Goal: Information Seeking & Learning: Learn about a topic

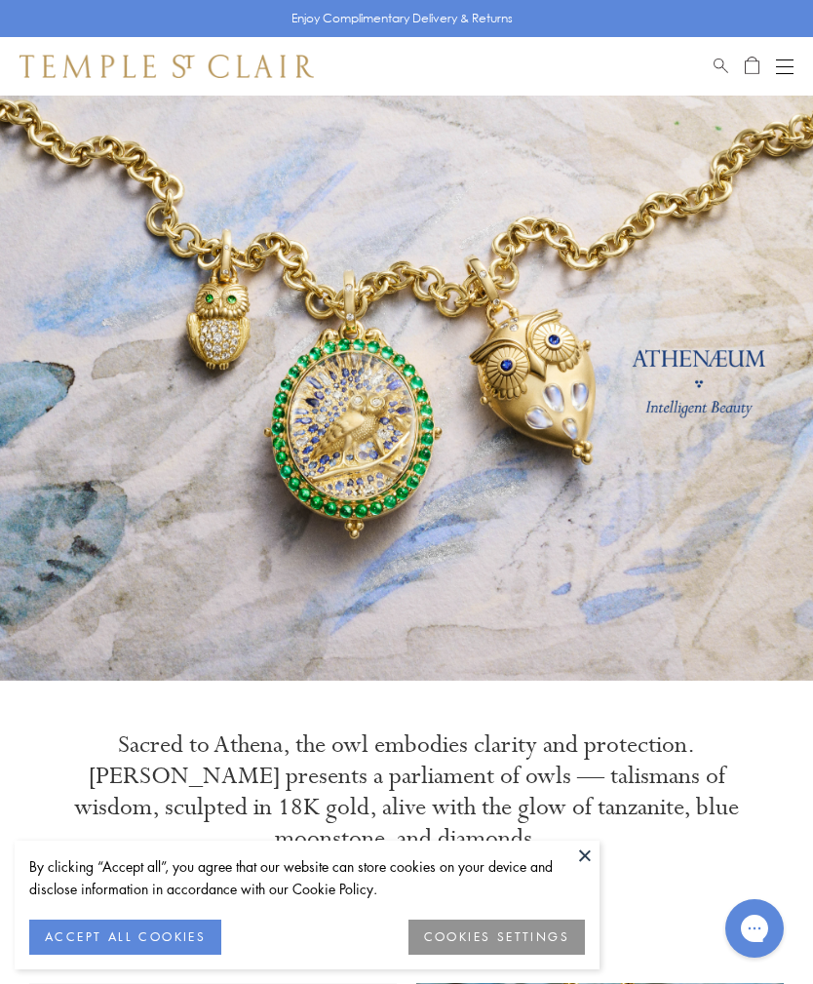
click at [593, 851] on button at bounding box center [585, 855] width 29 height 29
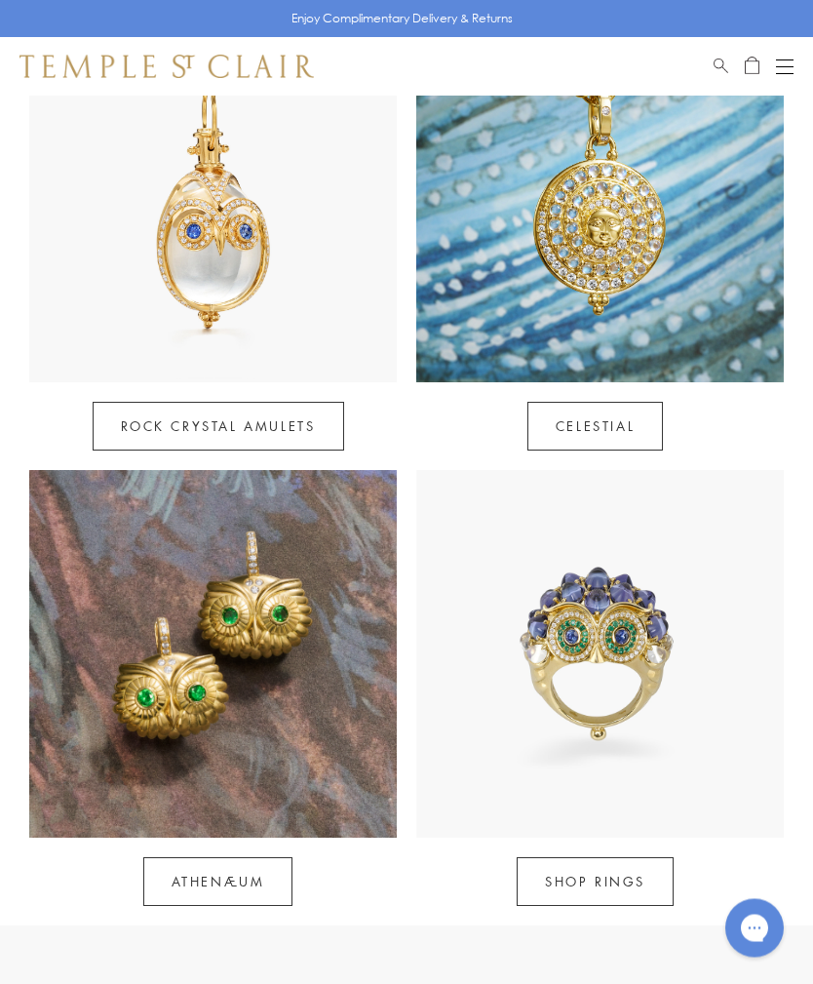
scroll to position [968, 0]
click at [181, 857] on link "Athenæum" at bounding box center [218, 881] width 150 height 49
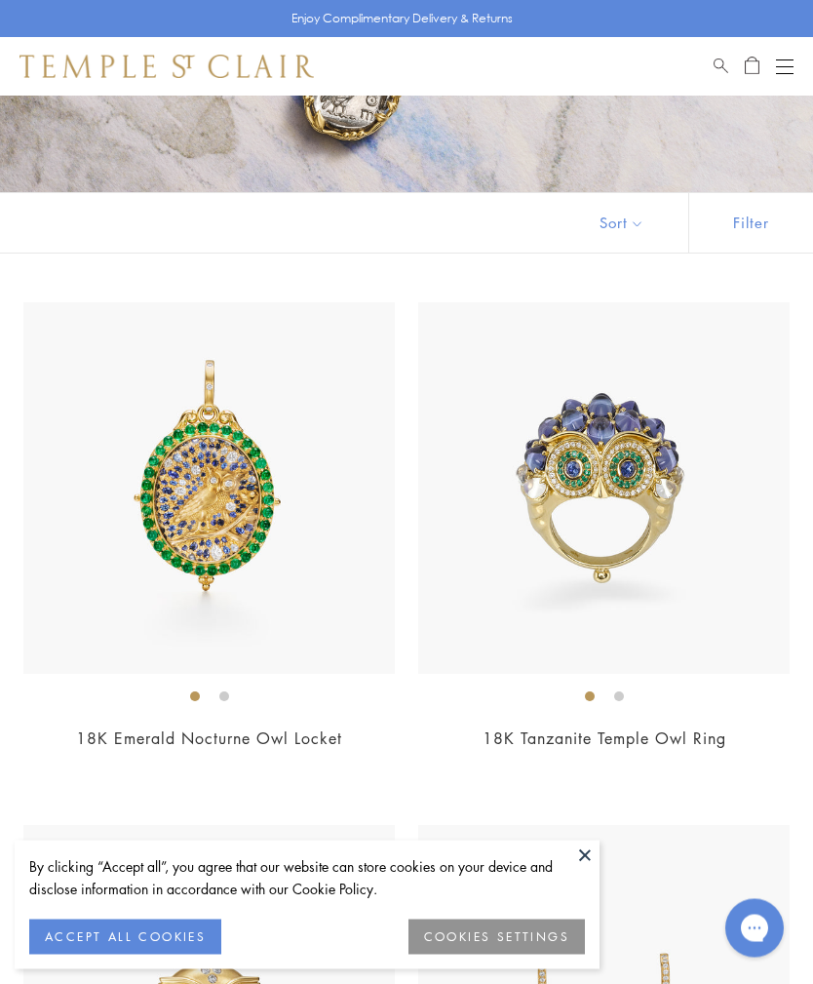
scroll to position [245, 0]
click at [593, 870] on button at bounding box center [585, 855] width 29 height 29
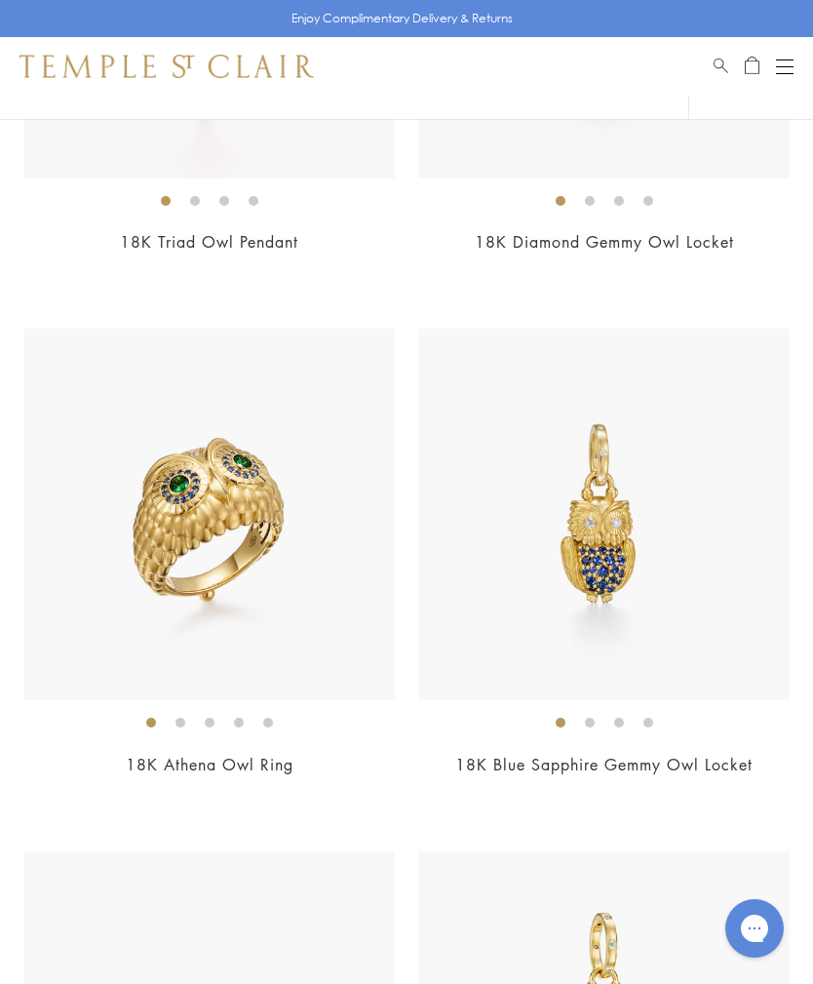
scroll to position [2832, 0]
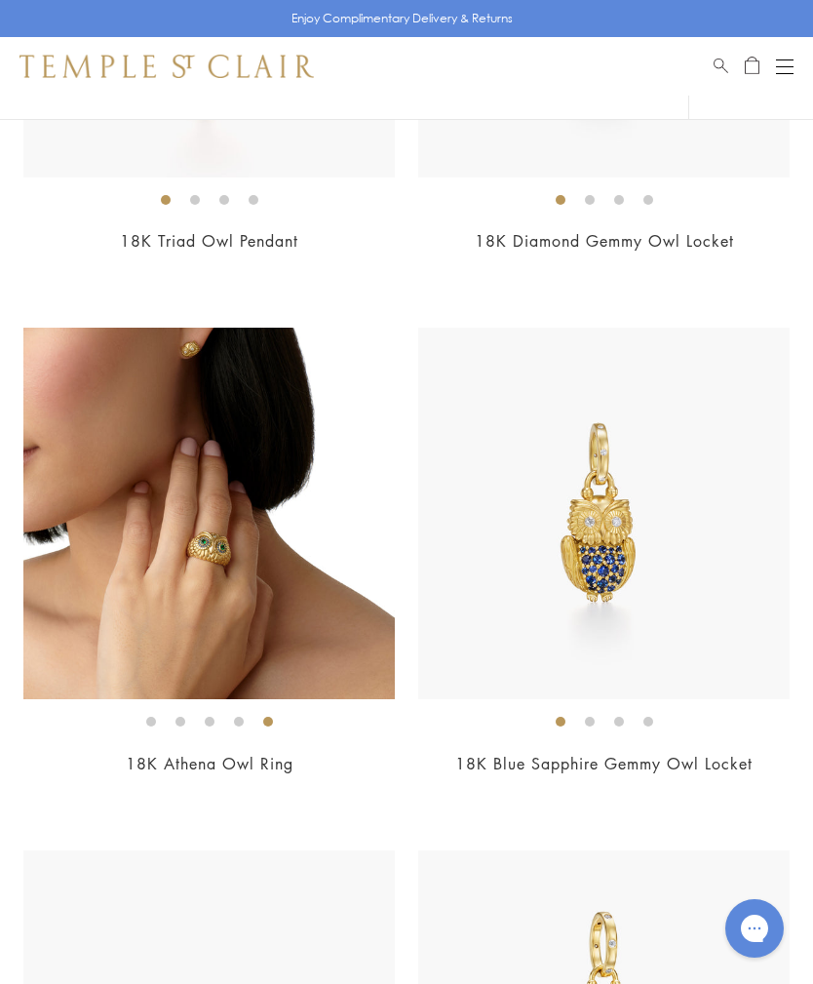
click at [142, 650] on img at bounding box center [209, 514] width 372 height 372
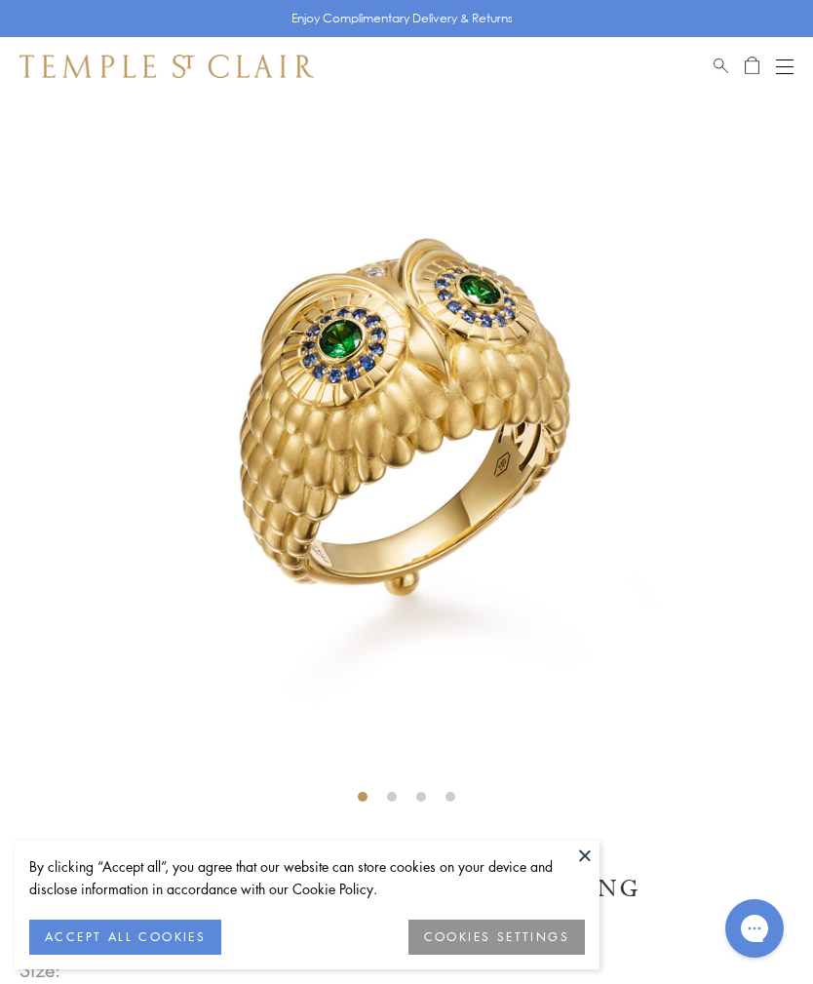
click at [577, 864] on button at bounding box center [585, 855] width 29 height 29
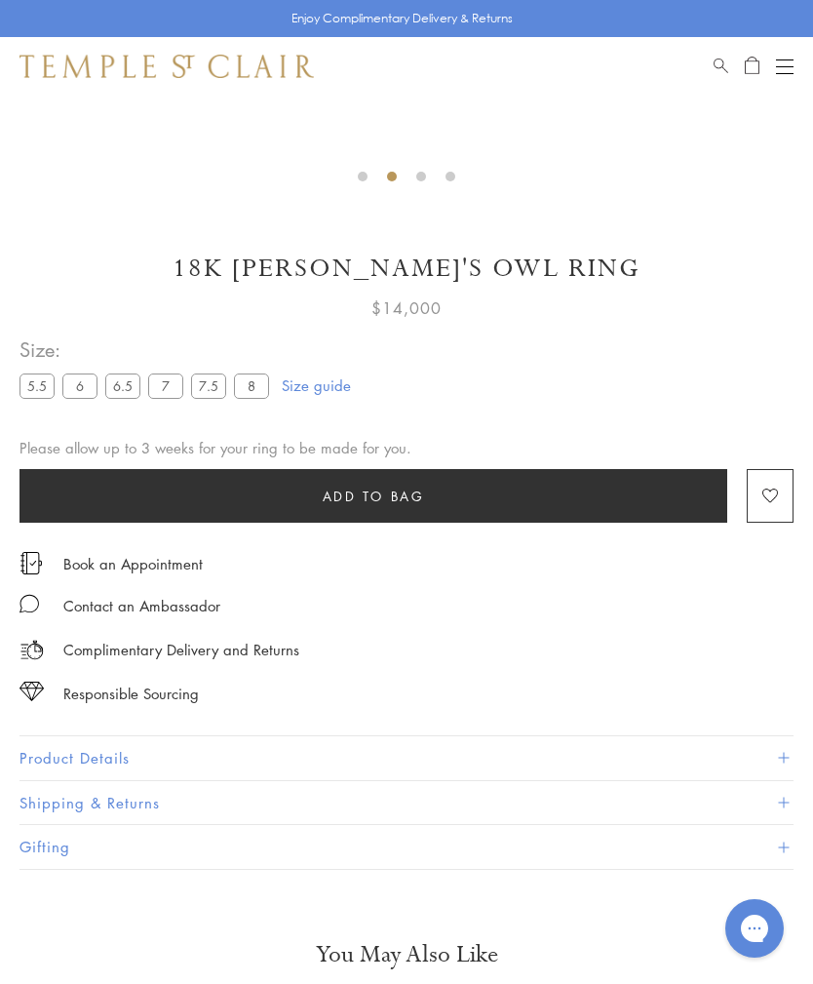
scroll to position [751, 0]
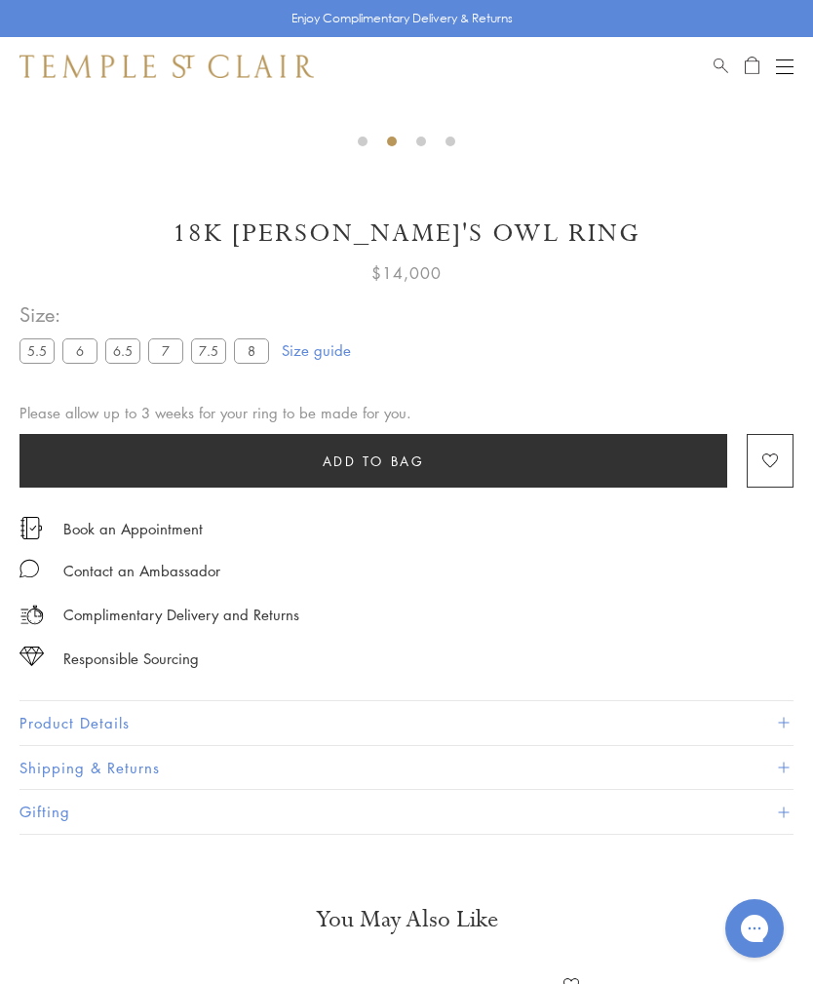
click at [49, 715] on button "Product Details" at bounding box center [407, 723] width 774 height 44
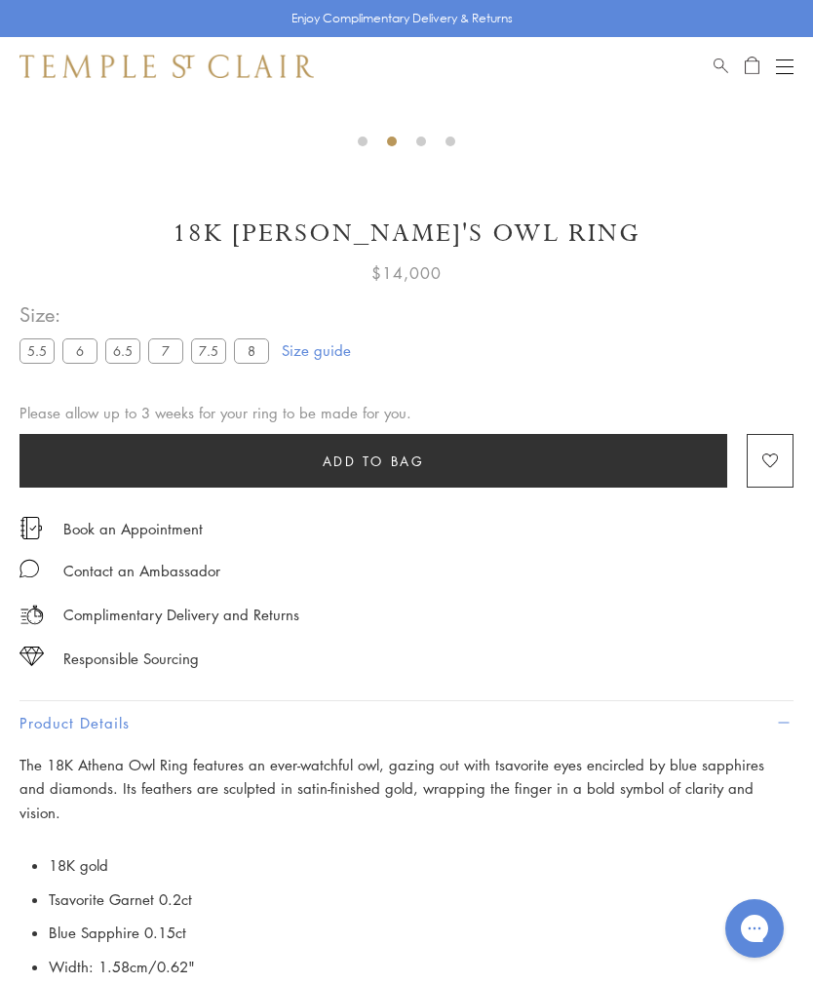
click at [63, 983] on li "Italy" at bounding box center [421, 1001] width 745 height 34
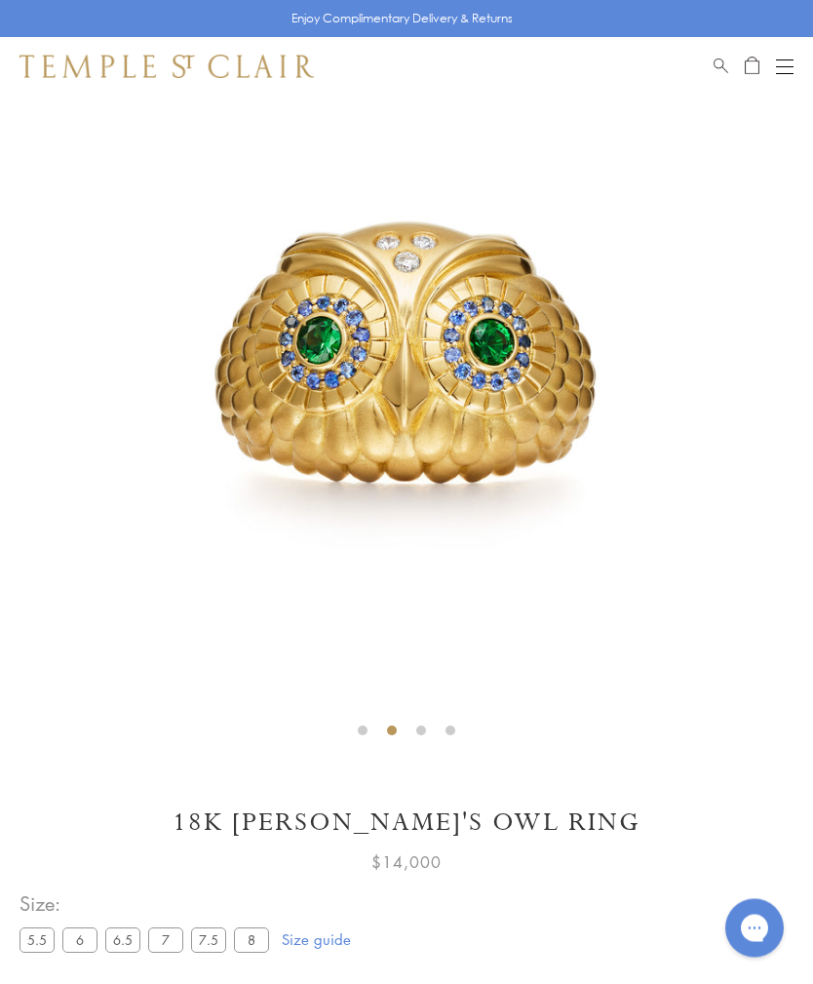
scroll to position [0, 0]
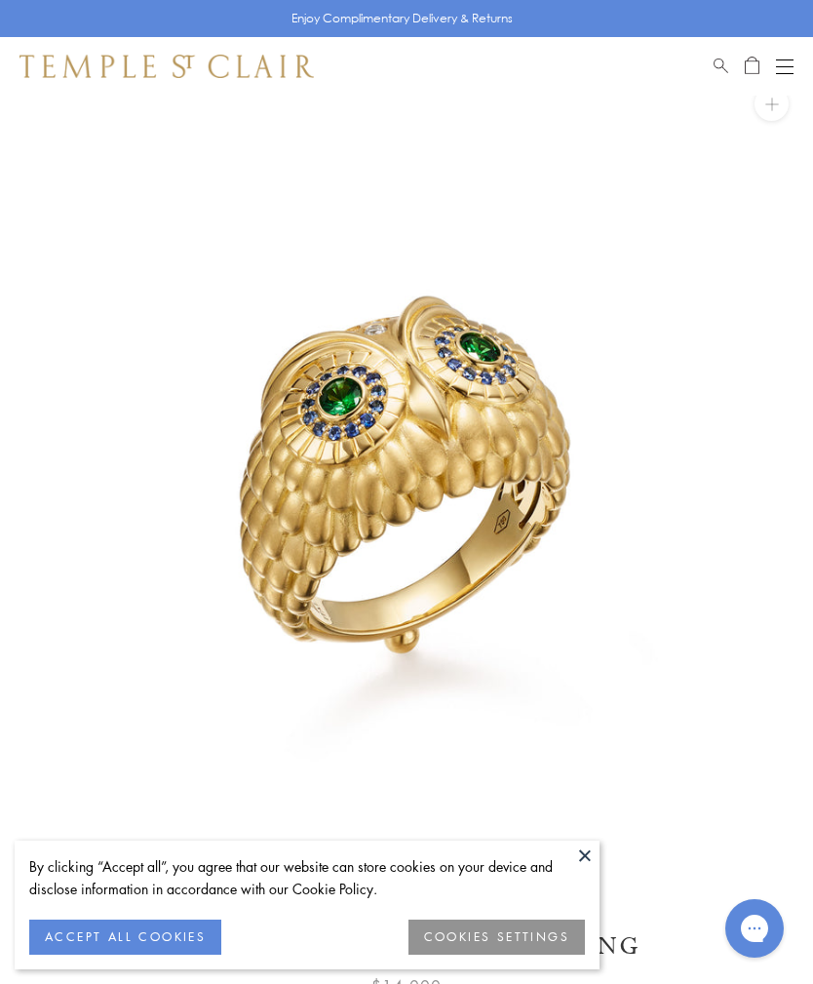
click at [583, 858] on button at bounding box center [585, 855] width 29 height 29
click at [586, 853] on button at bounding box center [585, 855] width 29 height 29
